Goal: Task Accomplishment & Management: Manage account settings

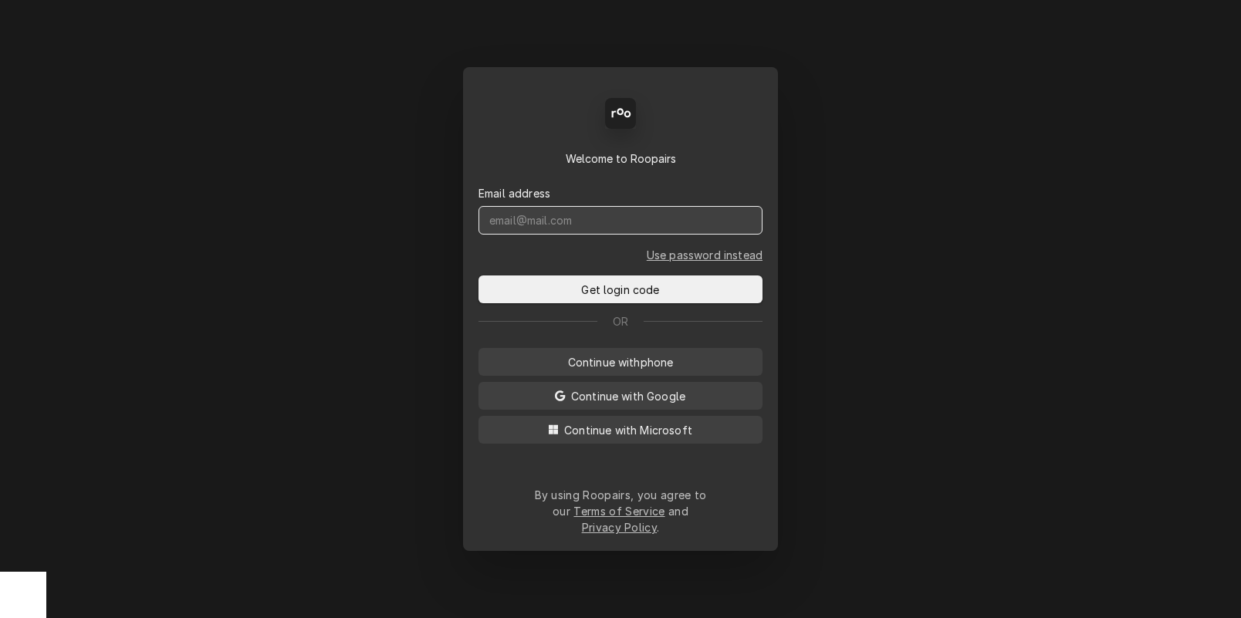
click at [558, 234] on input "Dynamic Content Wrapper" at bounding box center [620, 220] width 284 height 29
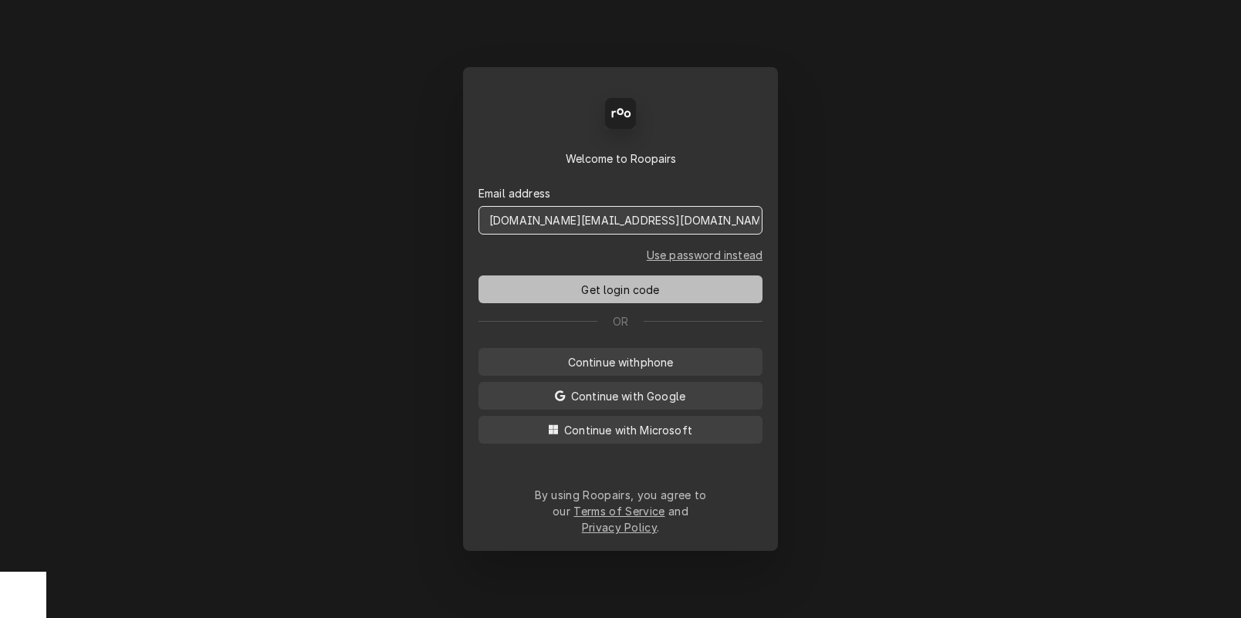
type input "[DOMAIN_NAME][EMAIL_ADDRESS][DOMAIN_NAME]"
click at [570, 295] on button "Get login code" at bounding box center [620, 289] width 284 height 28
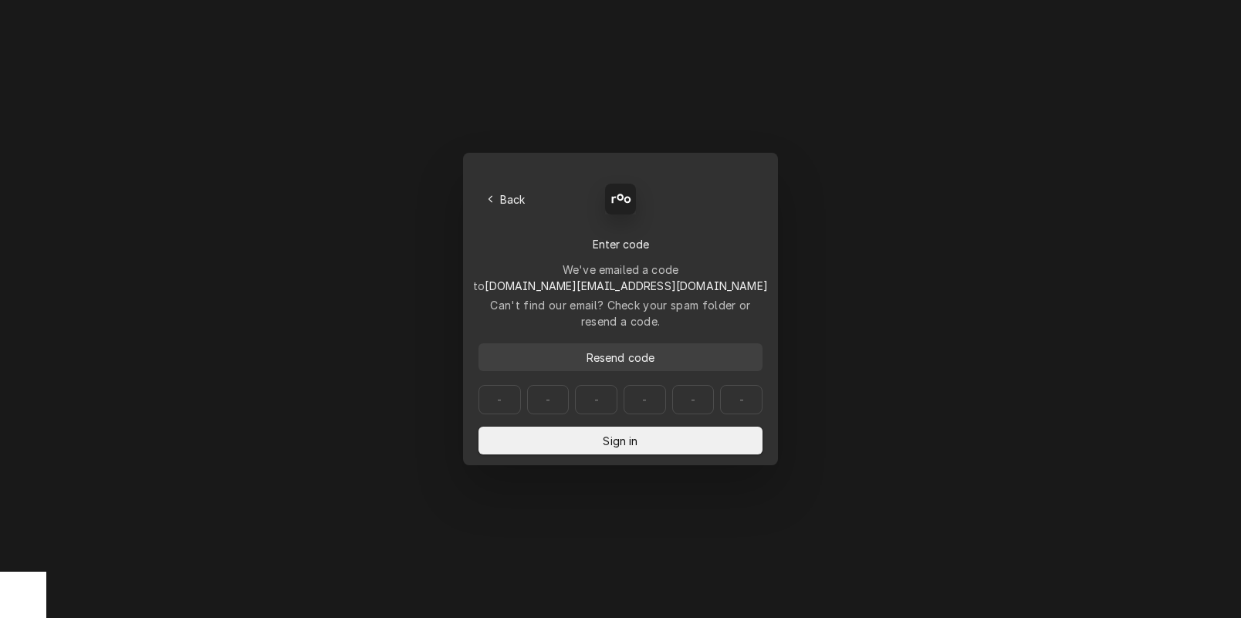
click at [614, 350] on span "Resend code" at bounding box center [620, 358] width 75 height 16
click at [588, 473] on link "Use password instead" at bounding box center [620, 481] width 116 height 16
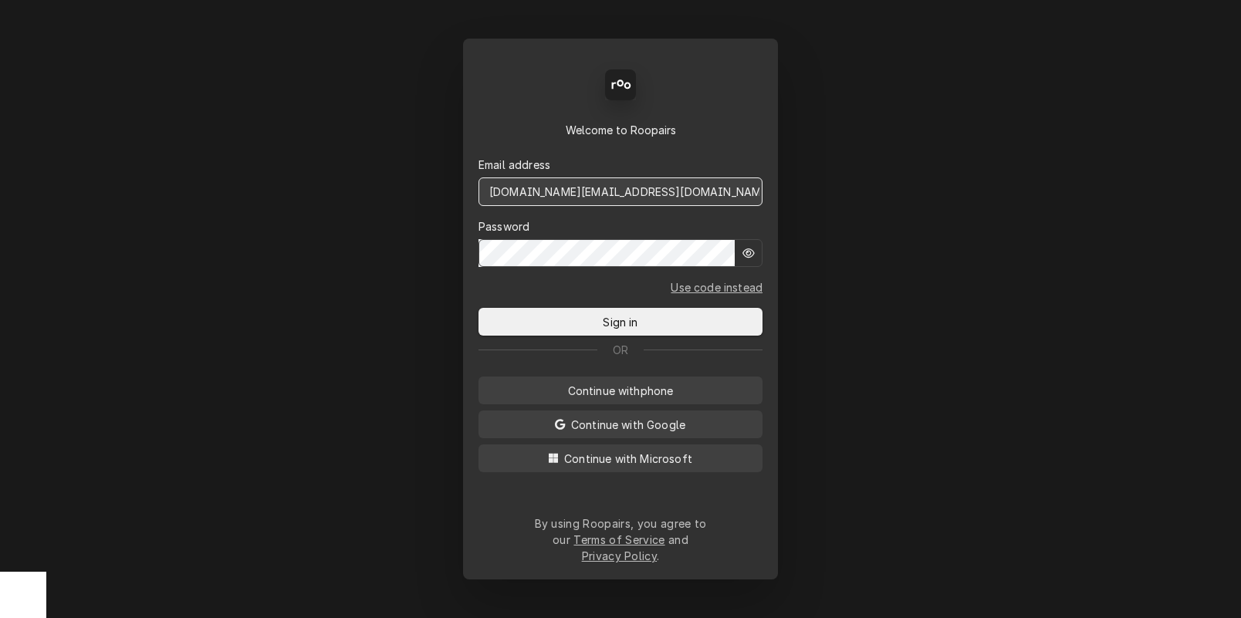
click at [613, 204] on input "[DOMAIN_NAME][EMAIL_ADDRESS][DOMAIN_NAME]" at bounding box center [620, 191] width 284 height 29
type input "[DOMAIN_NAME][EMAIL_ADDRESS][DOMAIN_NAME]"
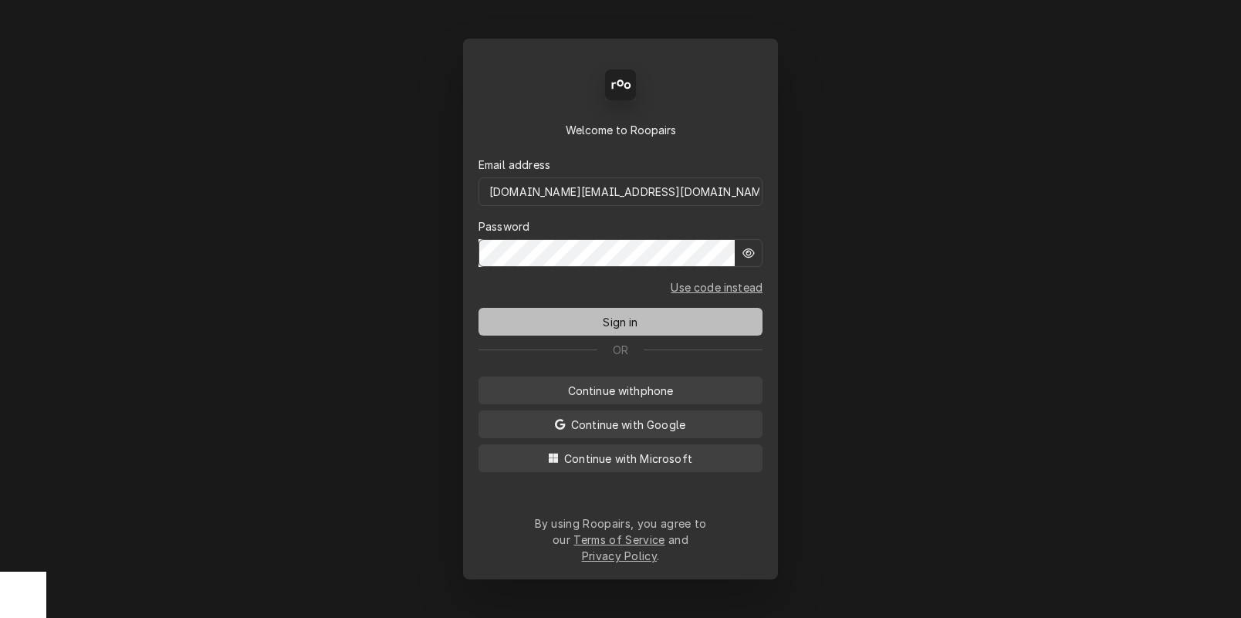
click at [625, 328] on span "Sign in" at bounding box center [620, 322] width 41 height 16
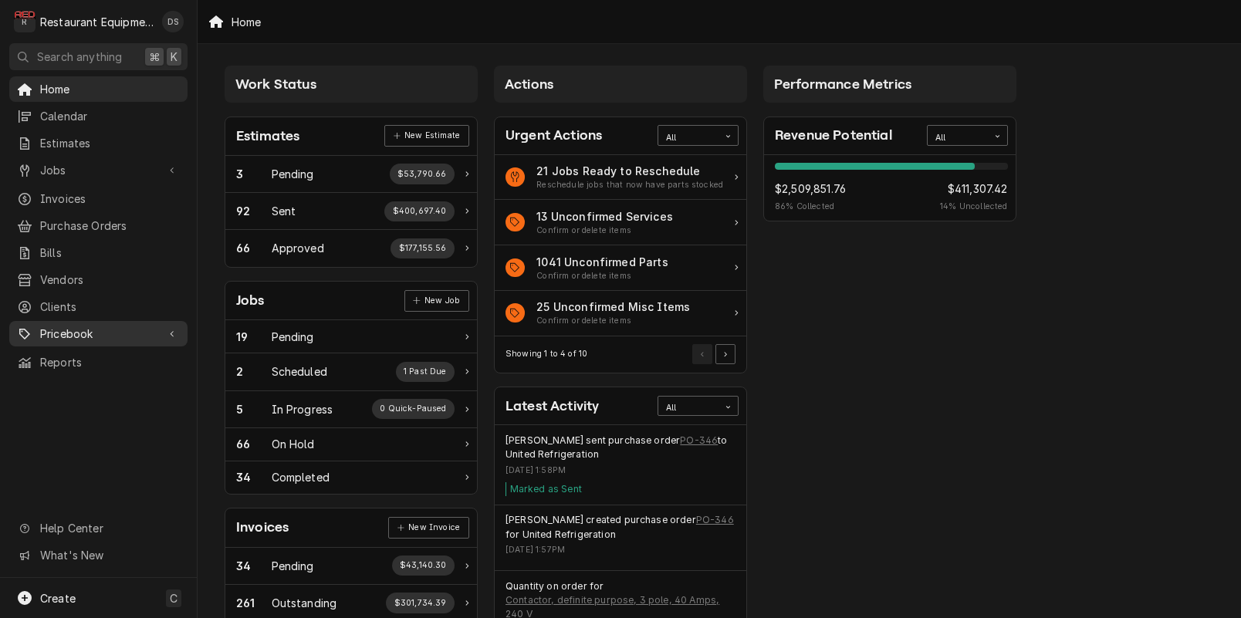
click at [81, 326] on span "Pricebook" at bounding box center [98, 334] width 117 height 16
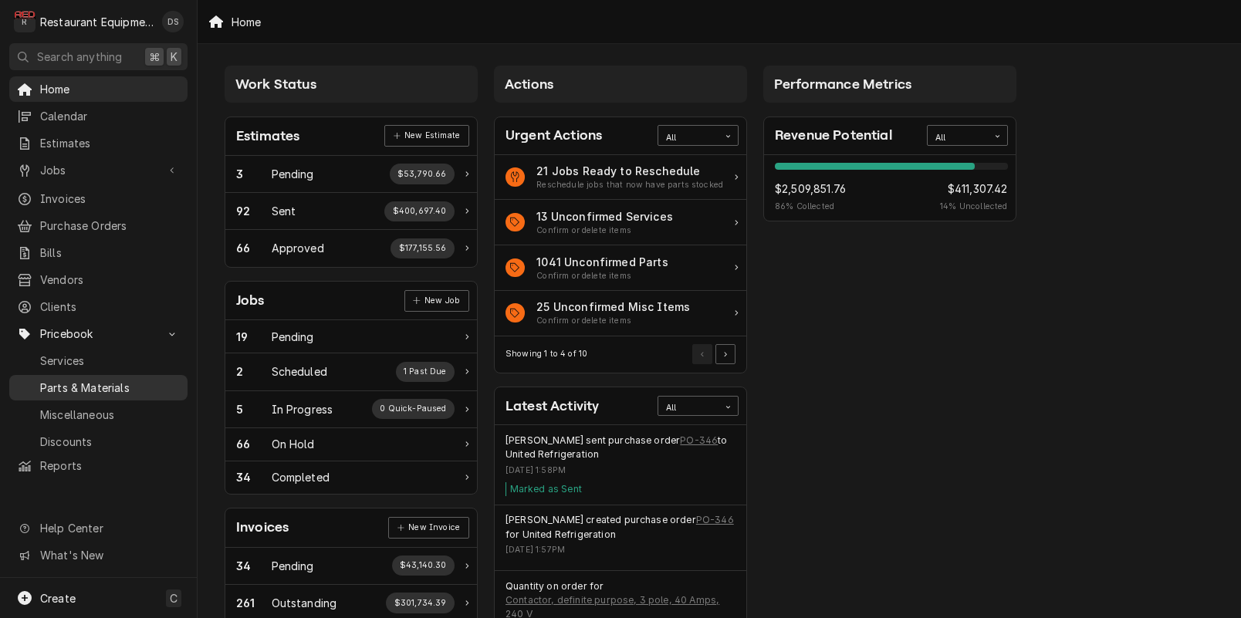
click at [81, 380] on span "Parts & Materials" at bounding box center [110, 388] width 140 height 16
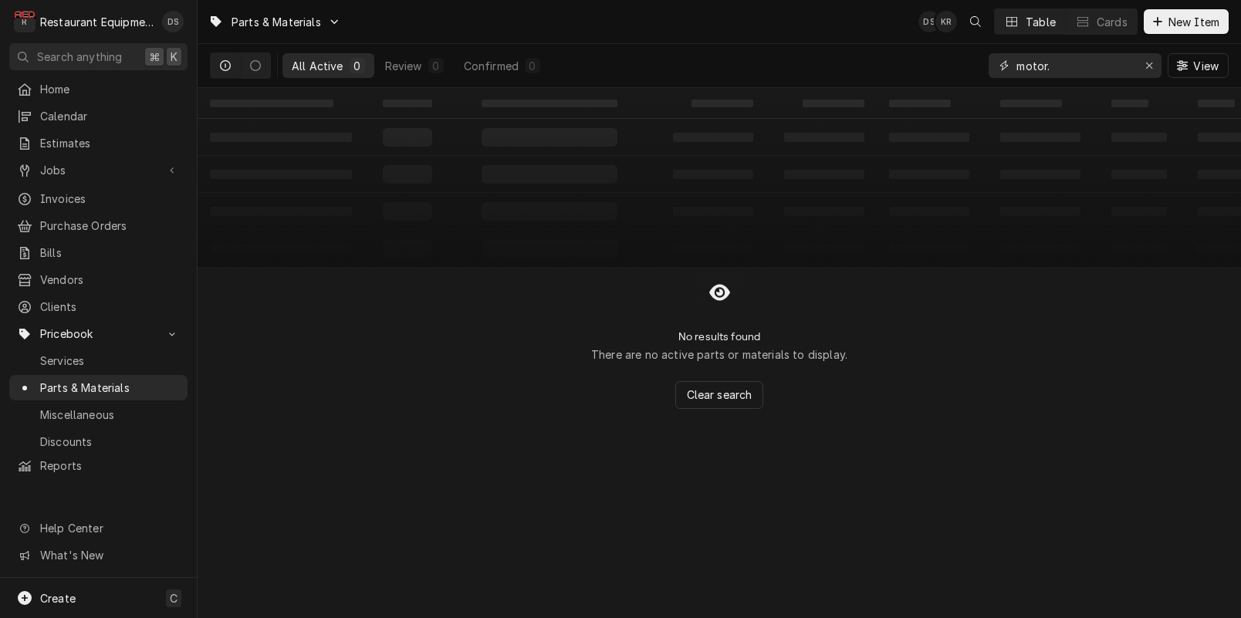
click at [1068, 67] on input "motor." at bounding box center [1074, 65] width 116 height 25
type input "motor51120"
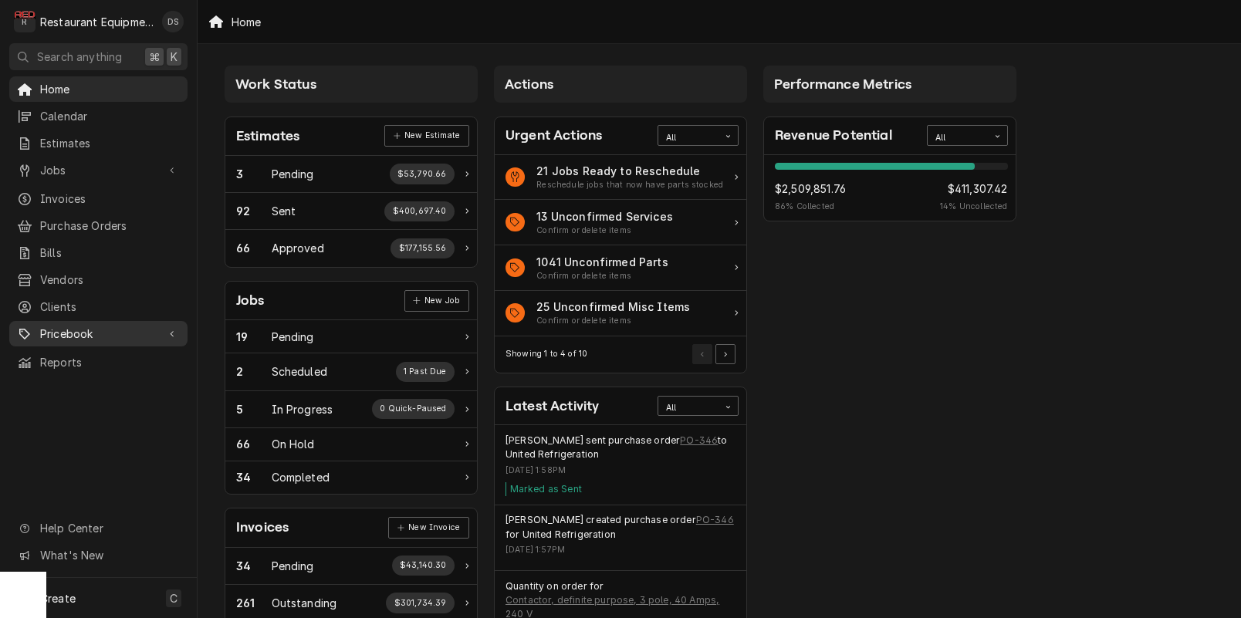
drag, startPoint x: 78, startPoint y: 323, endPoint x: 90, endPoint y: 329, distance: 13.1
click at [78, 326] on span "Pricebook" at bounding box center [98, 334] width 117 height 16
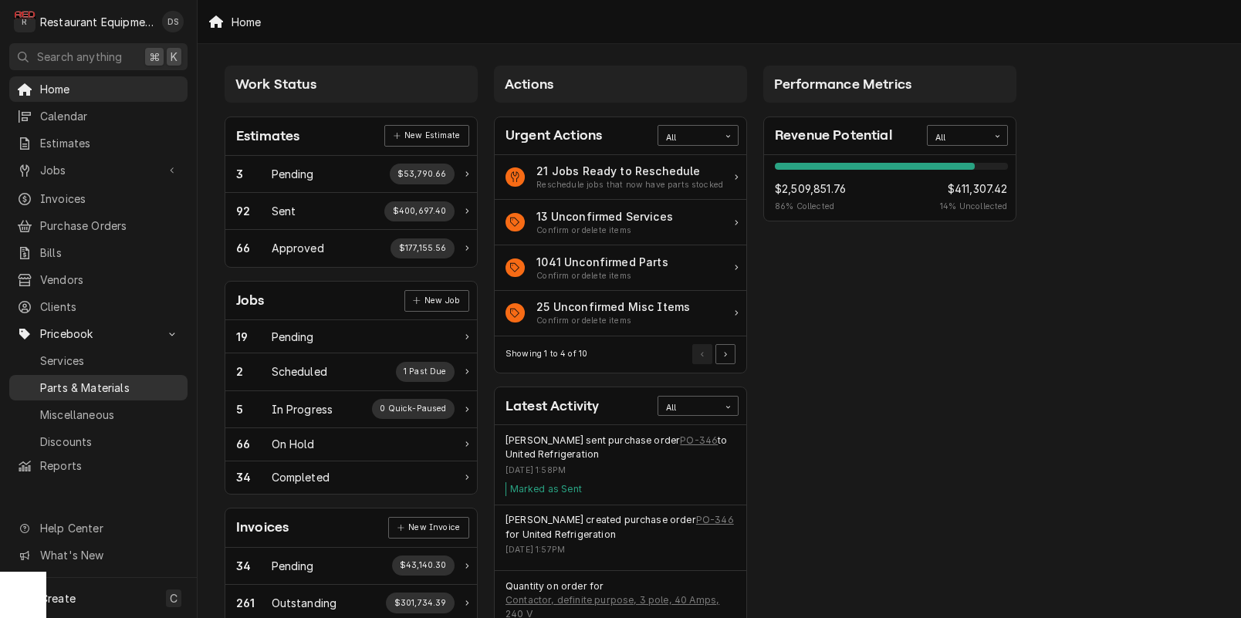
click at [94, 380] on span "Parts & Materials" at bounding box center [110, 388] width 140 height 16
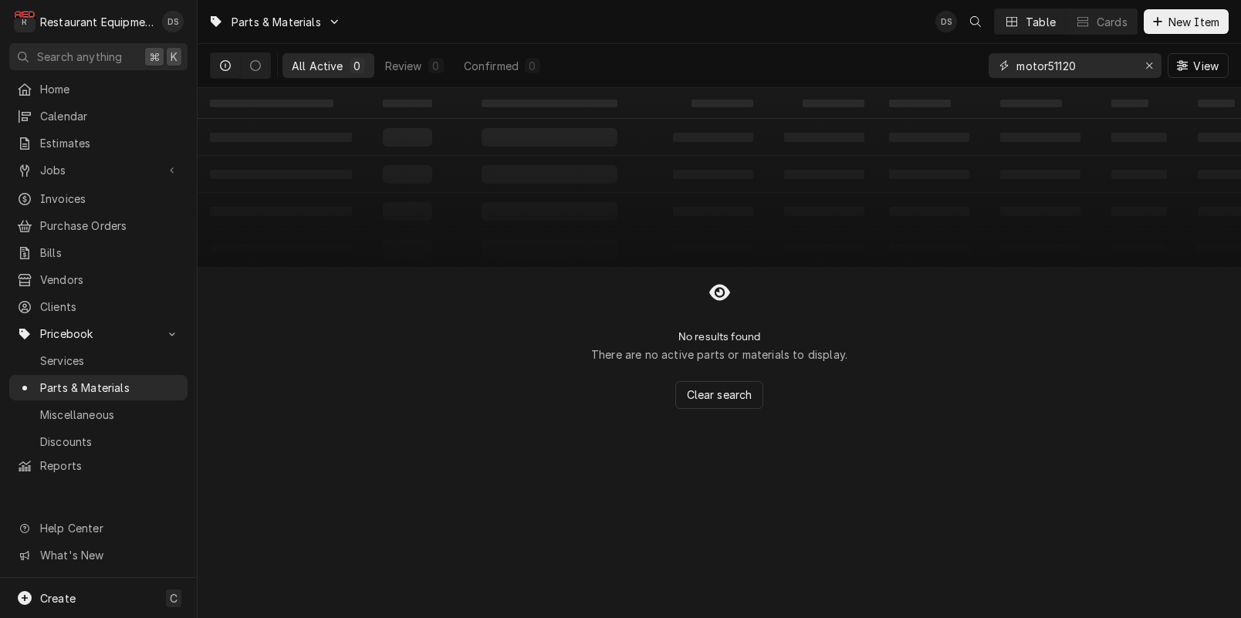
drag, startPoint x: 1063, startPoint y: 63, endPoint x: 976, endPoint y: 60, distance: 87.2
click at [976, 60] on div "All Active 0 Review 0 Confirmed 0 motor51120 View" at bounding box center [719, 65] width 1018 height 43
type input "511208"
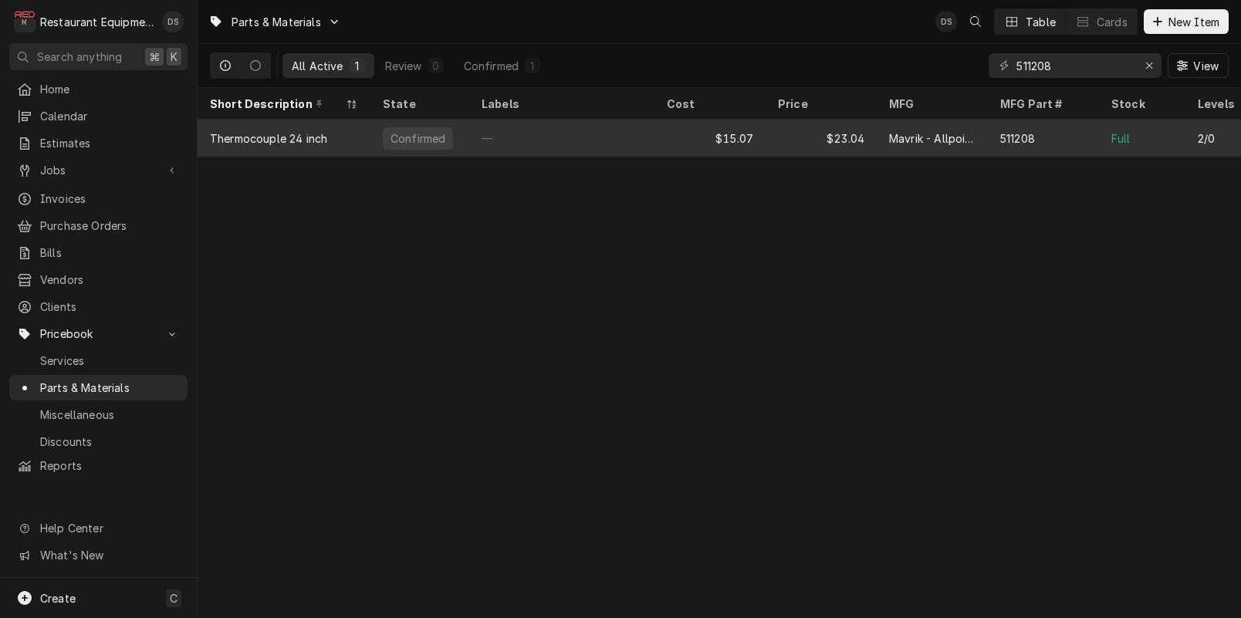
click at [598, 133] on div "—" at bounding box center [561, 138] width 185 height 37
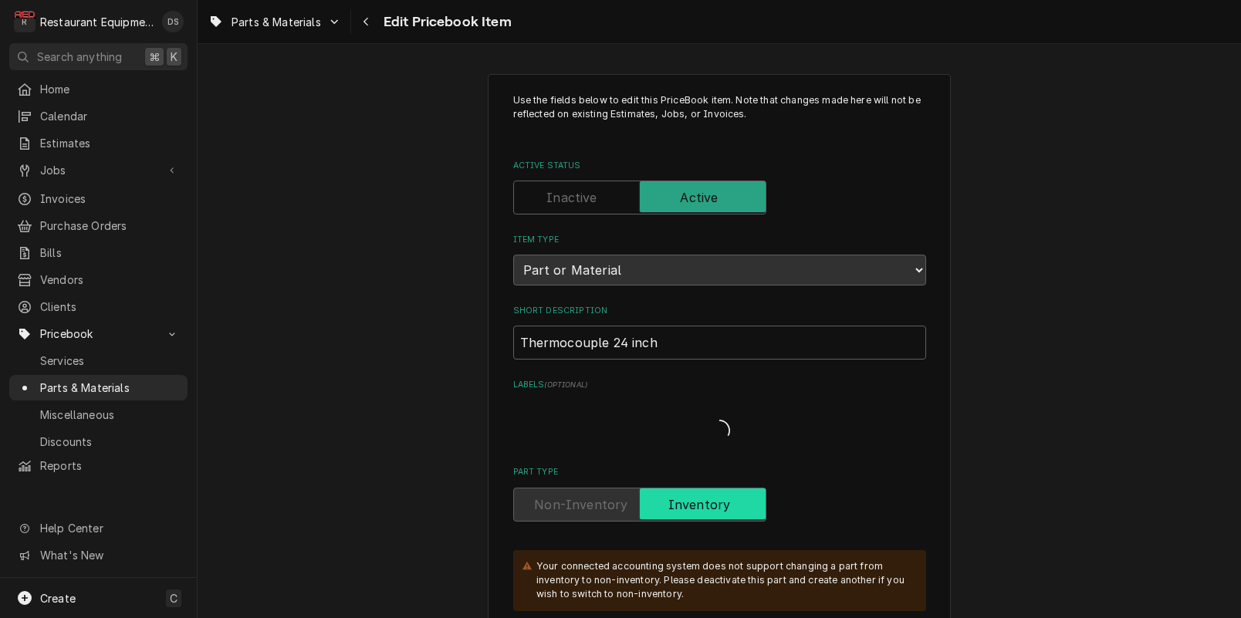
type textarea "x"
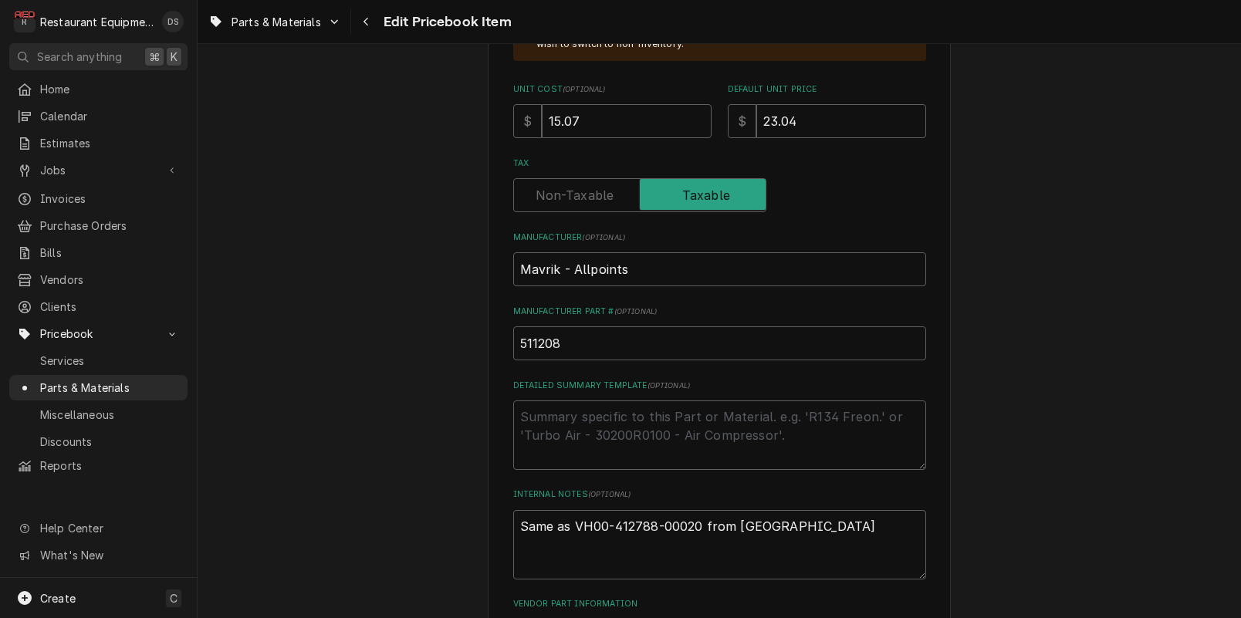
scroll to position [468, 0]
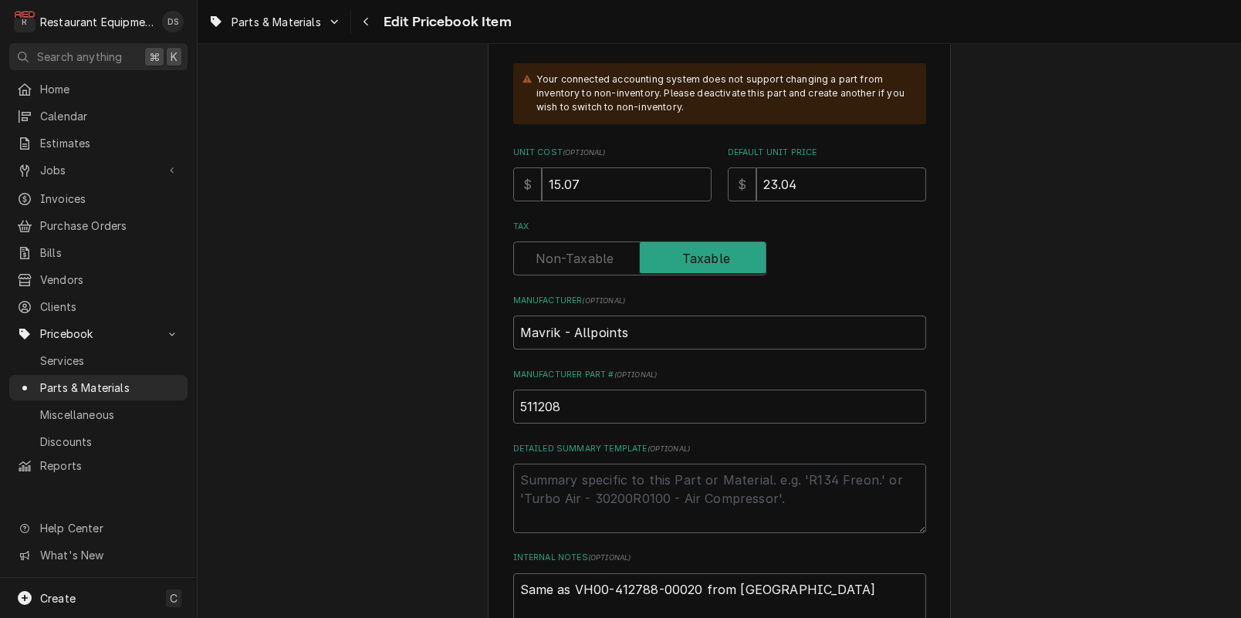
click at [589, 255] on label "Tax" at bounding box center [639, 259] width 253 height 34
click at [589, 255] on input "Tax" at bounding box center [639, 259] width 239 height 34
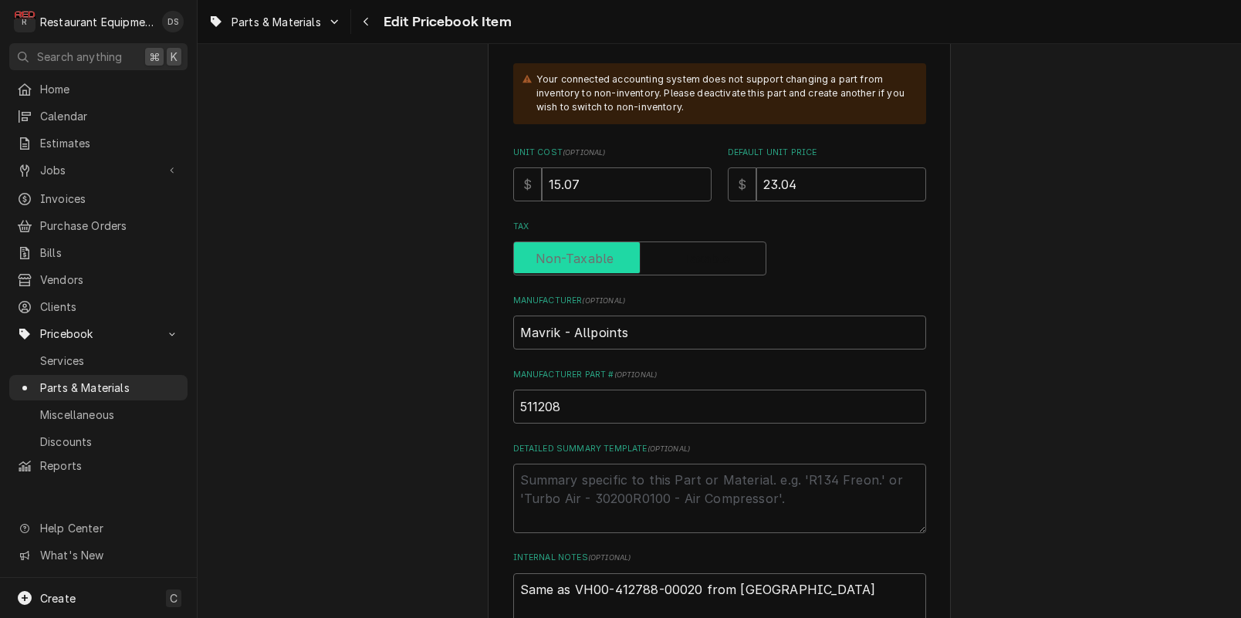
checkbox input "false"
type textarea "x"
drag, startPoint x: 681, startPoint y: 262, endPoint x: 647, endPoint y: 262, distance: 33.2
click at [667, 264] on input "Tax" at bounding box center [639, 259] width 239 height 34
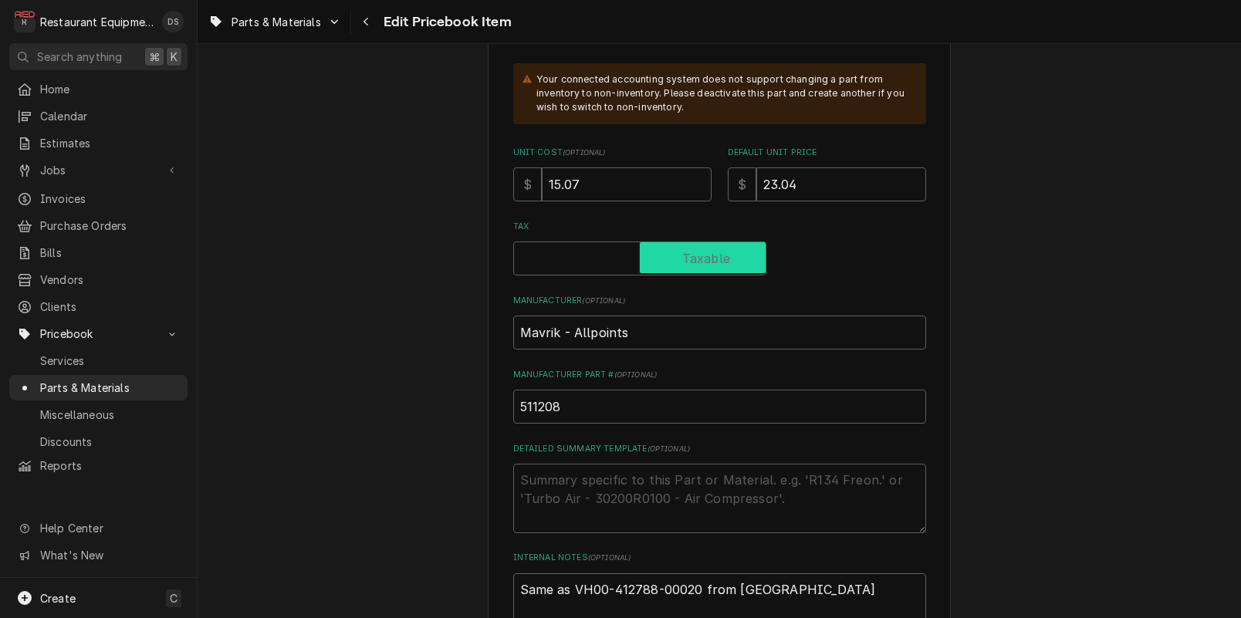
checkbox input "true"
type textarea "x"
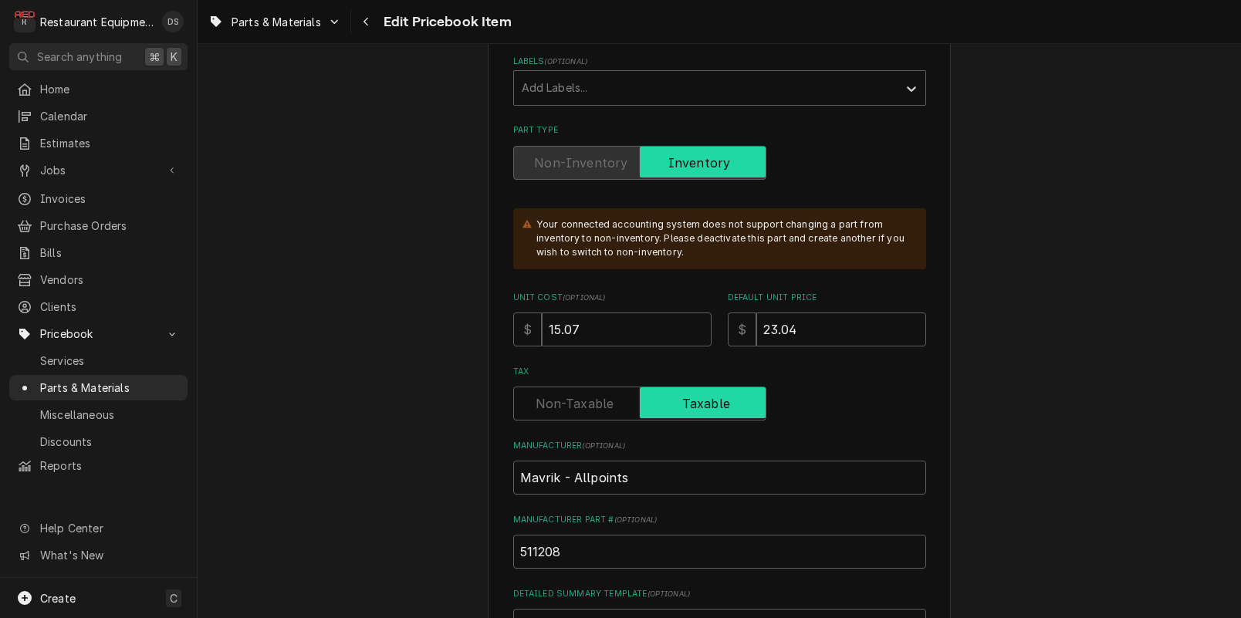
scroll to position [230, 0]
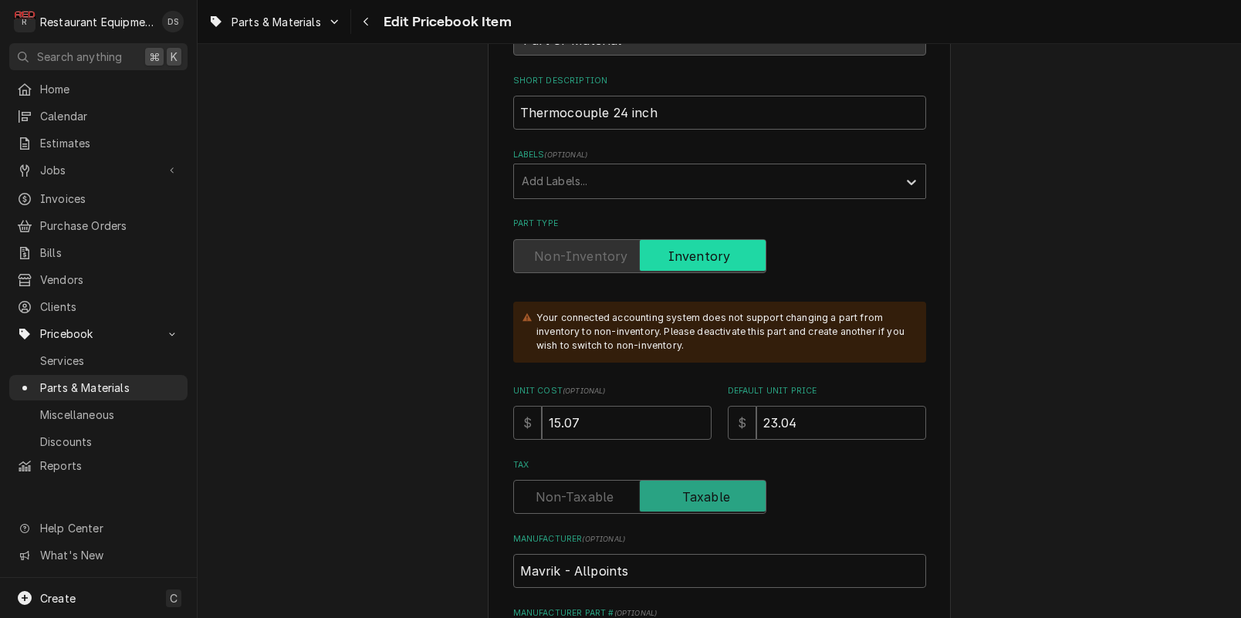
click at [583, 262] on label "Part Type" at bounding box center [639, 256] width 253 height 34
click at [583, 261] on label "Part Type" at bounding box center [639, 256] width 253 height 34
drag, startPoint x: 583, startPoint y: 261, endPoint x: 696, endPoint y: 260, distance: 112.7
click at [583, 261] on label "Part Type" at bounding box center [639, 256] width 253 height 34
drag, startPoint x: 701, startPoint y: 260, endPoint x: 623, endPoint y: 255, distance: 78.1
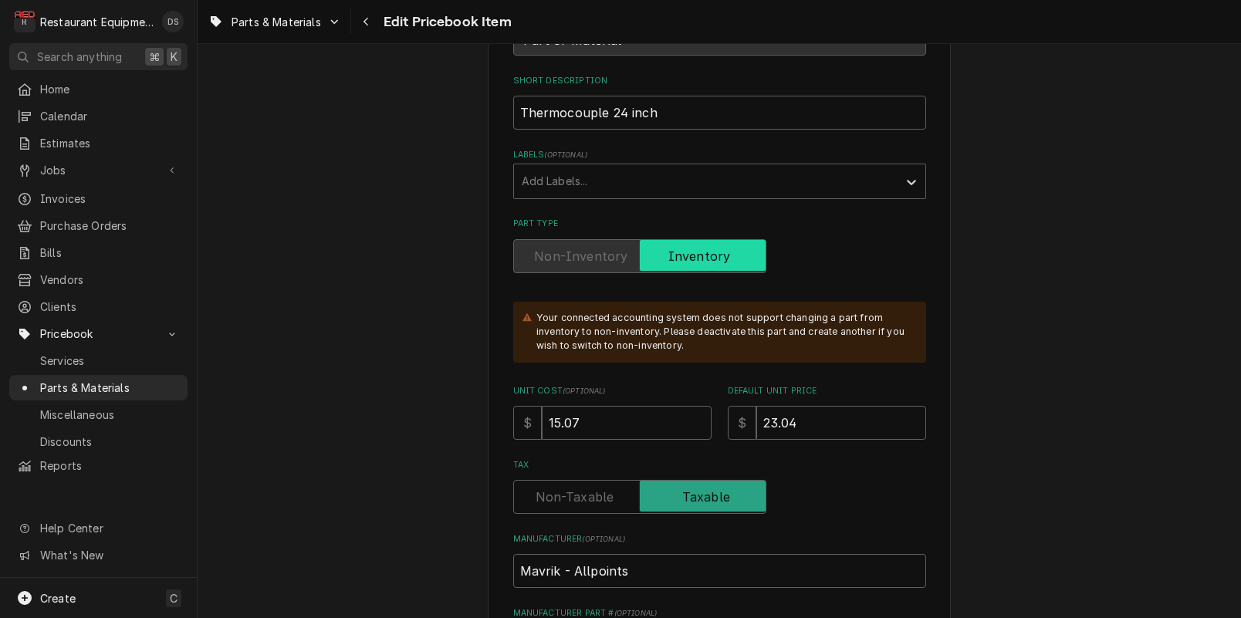
click at [697, 260] on label "Part Type" at bounding box center [639, 256] width 253 height 34
click at [617, 255] on label "Part Type" at bounding box center [639, 256] width 253 height 34
drag, startPoint x: 617, startPoint y: 255, endPoint x: 607, endPoint y: 254, distance: 10.1
click at [612, 254] on label "Part Type" at bounding box center [639, 256] width 253 height 34
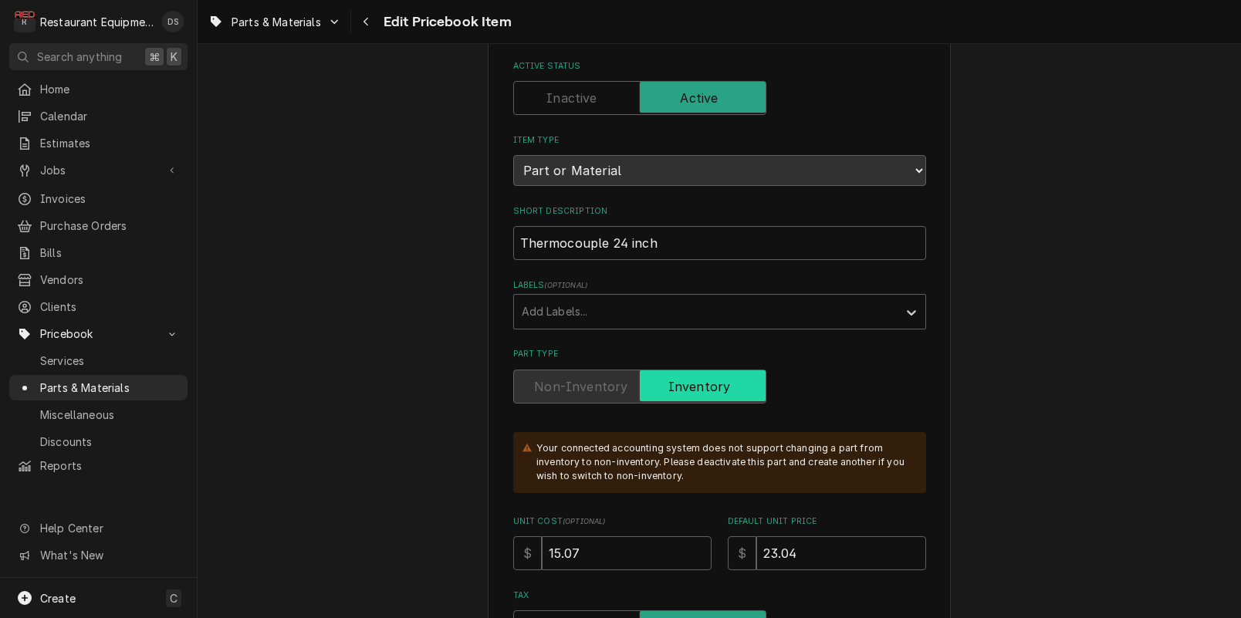
scroll to position [0, 0]
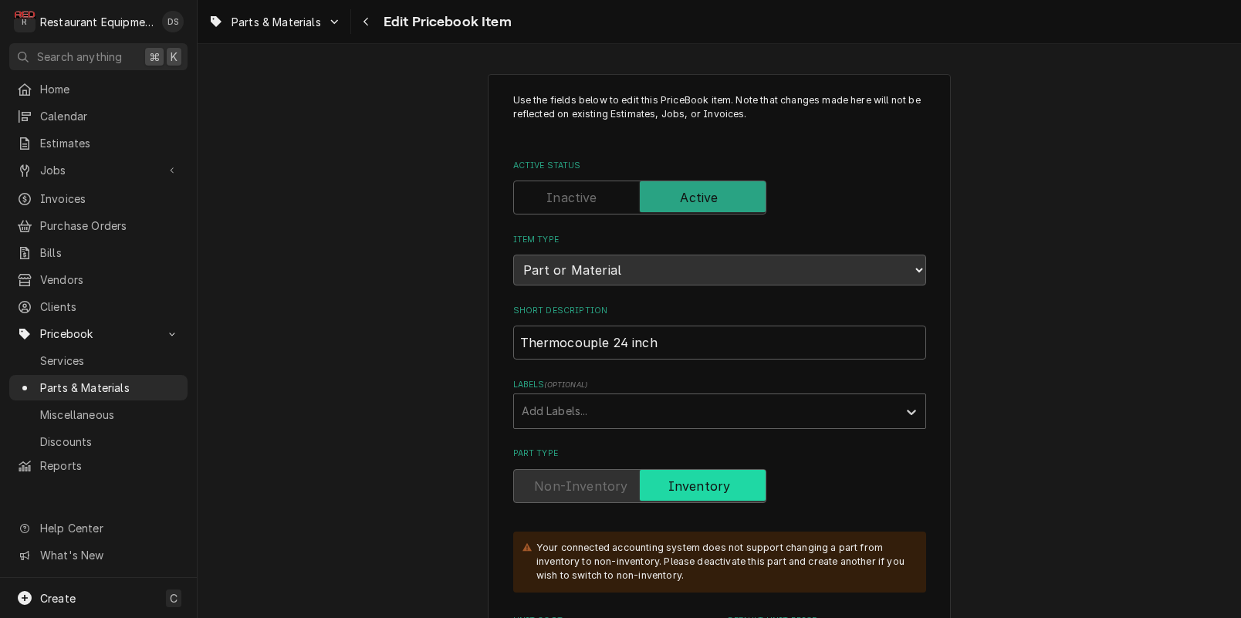
drag, startPoint x: 945, startPoint y: 111, endPoint x: 813, endPoint y: 8, distance: 167.1
